Goal: Task Accomplishment & Management: Manage account settings

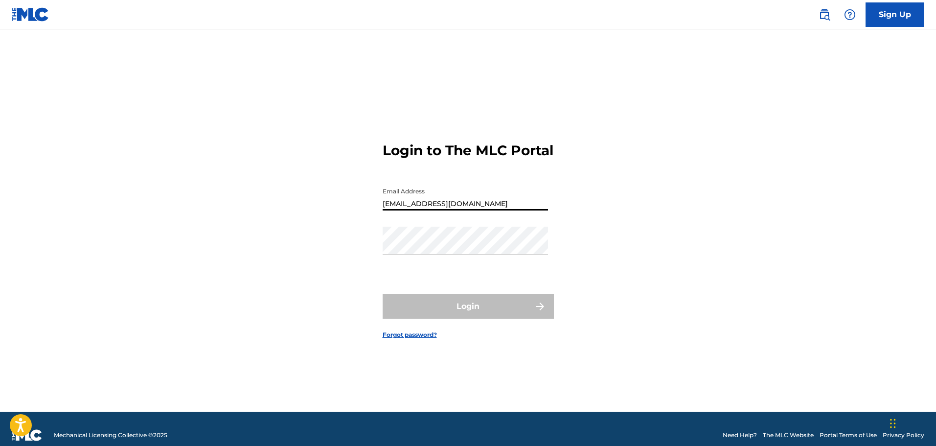
type input "[EMAIL_ADDRESS][DOMAIN_NAME]"
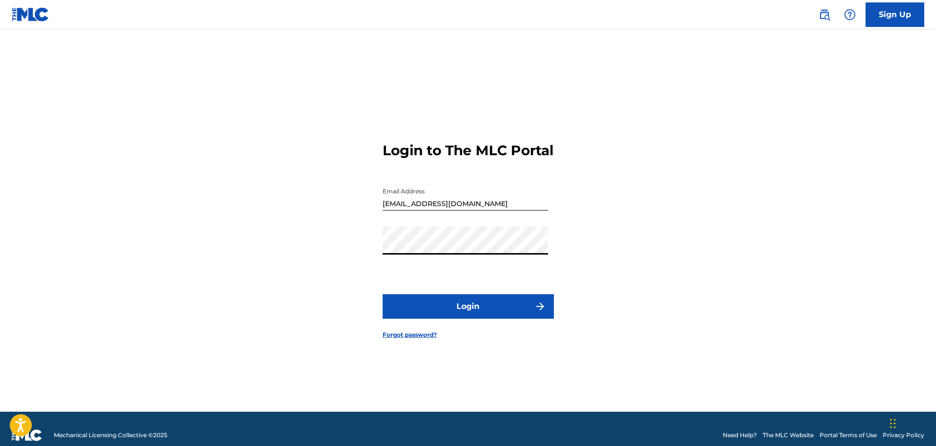
click at [457, 311] on button "Login" at bounding box center [468, 306] width 171 height 24
click at [480, 316] on button "Login" at bounding box center [468, 306] width 171 height 24
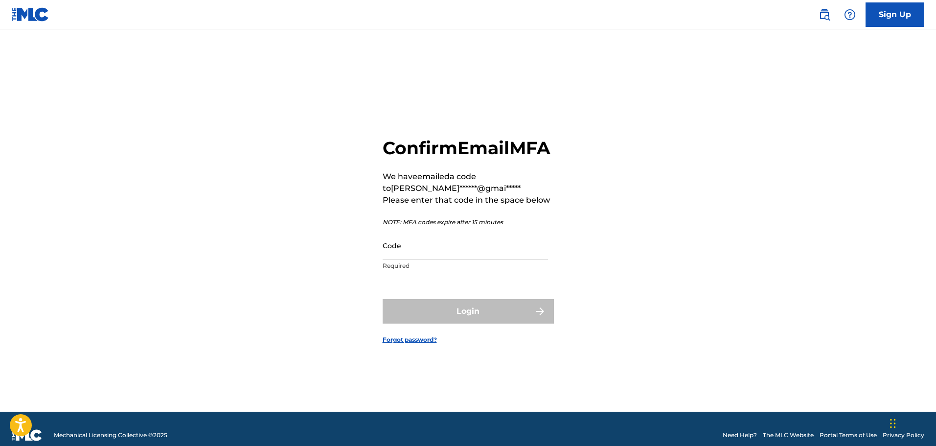
click at [480, 259] on input "Code" at bounding box center [465, 245] width 165 height 28
paste input "961814"
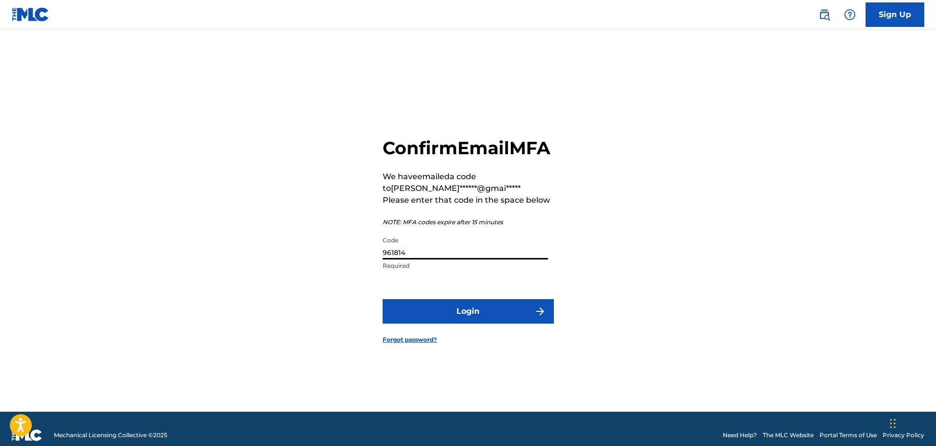
type input "961814"
click at [440, 316] on button "Login" at bounding box center [468, 311] width 171 height 24
